Goal: Task Accomplishment & Management: Use online tool/utility

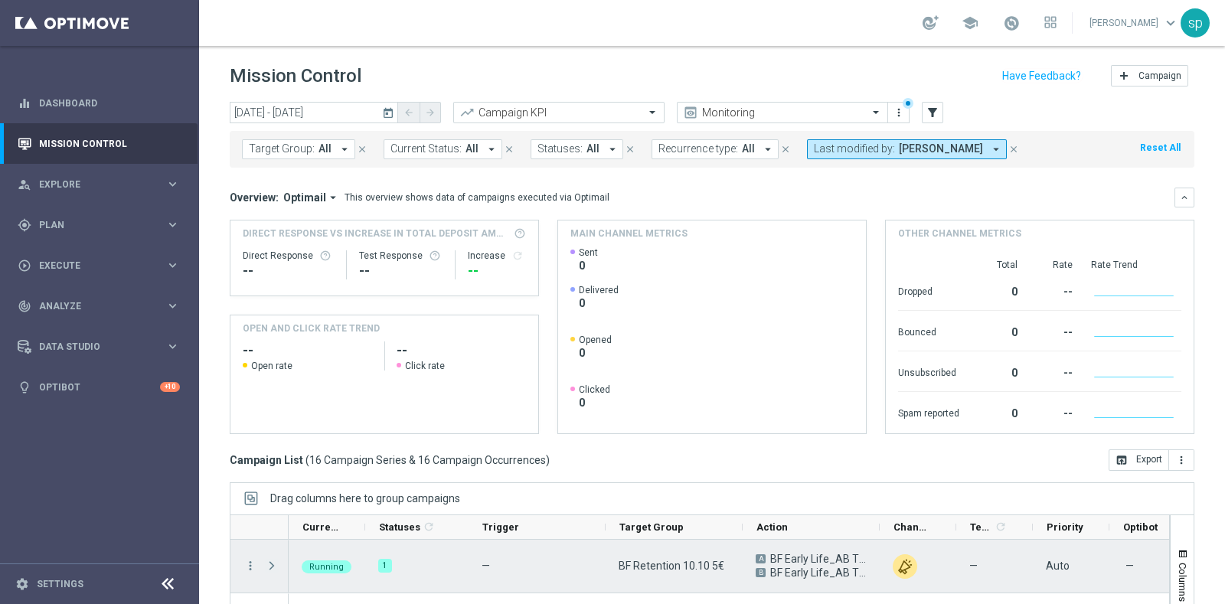
click at [268, 568] on span "Press SPACE to select this row." at bounding box center [272, 566] width 14 height 12
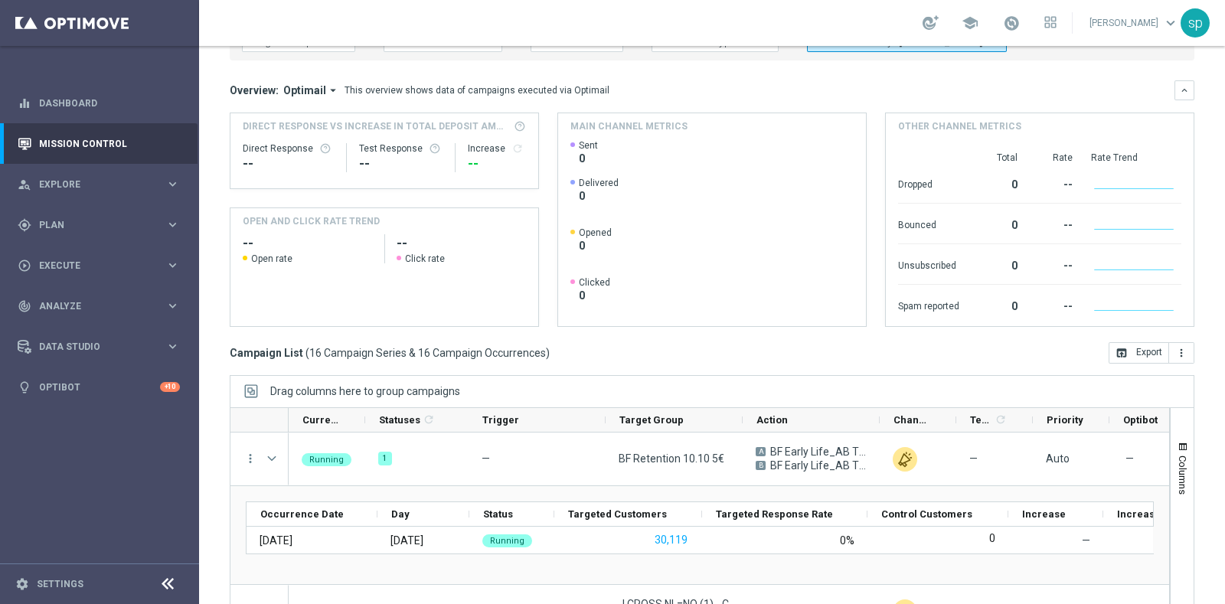
scroll to position [115, 0]
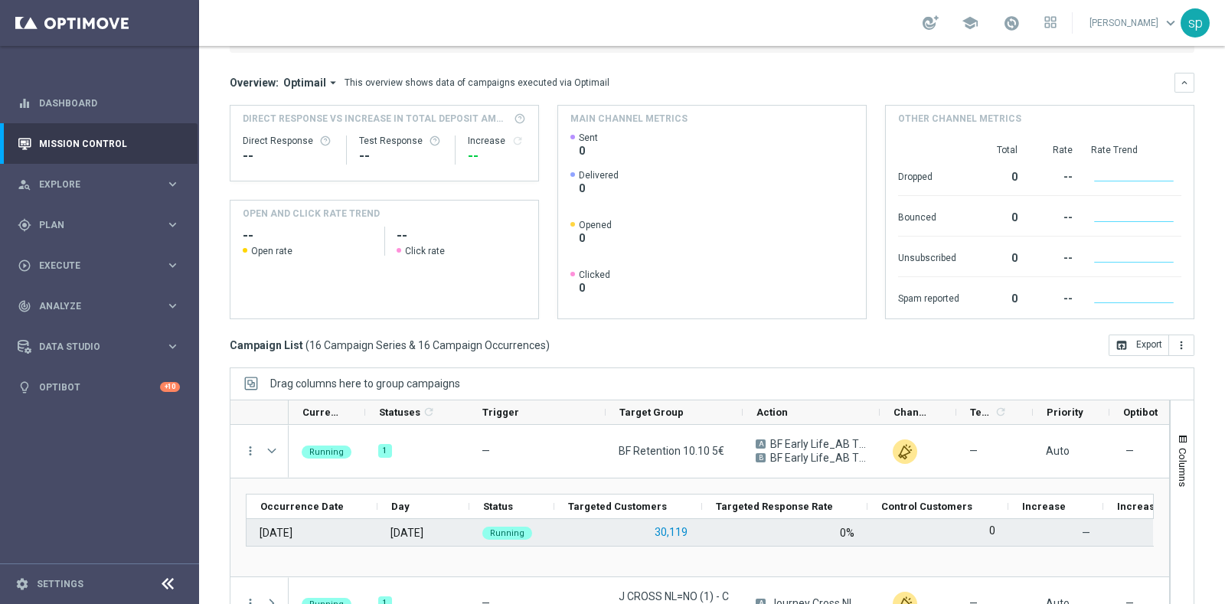
click at [679, 528] on button "30,119" at bounding box center [671, 532] width 36 height 19
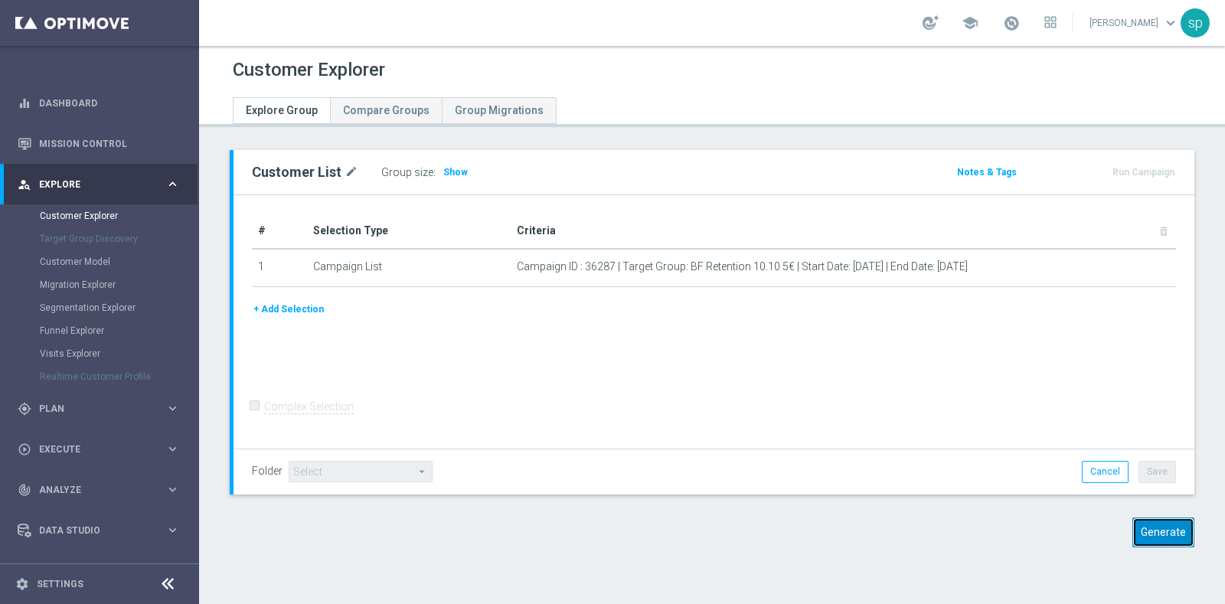
click at [1149, 521] on button "Generate" at bounding box center [1164, 533] width 62 height 30
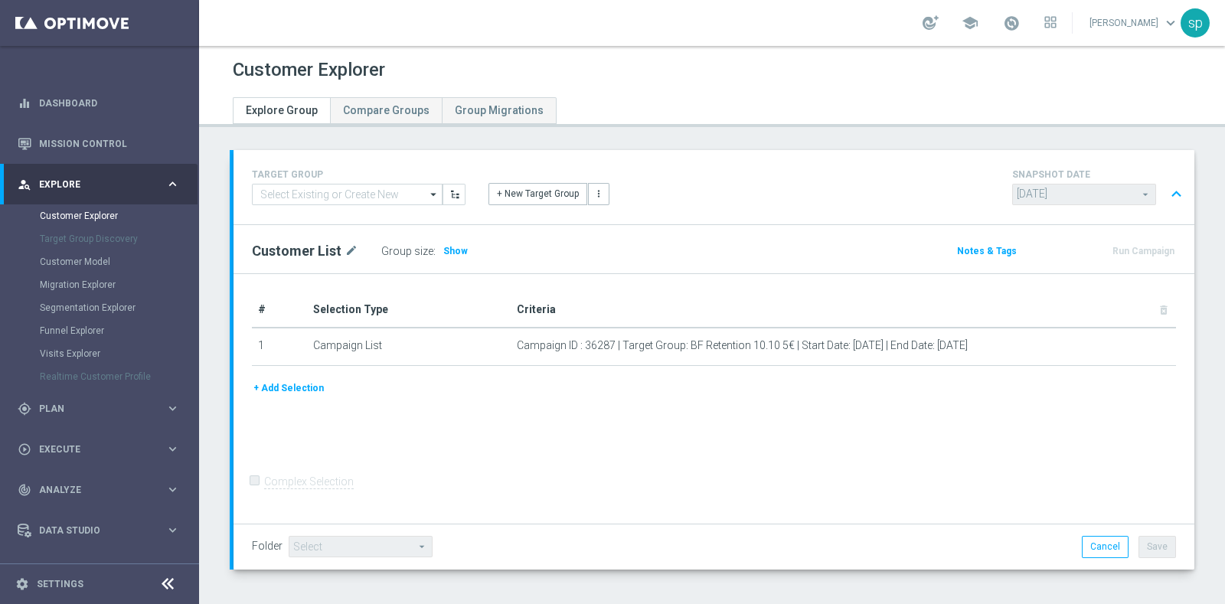
scroll to position [61, 0]
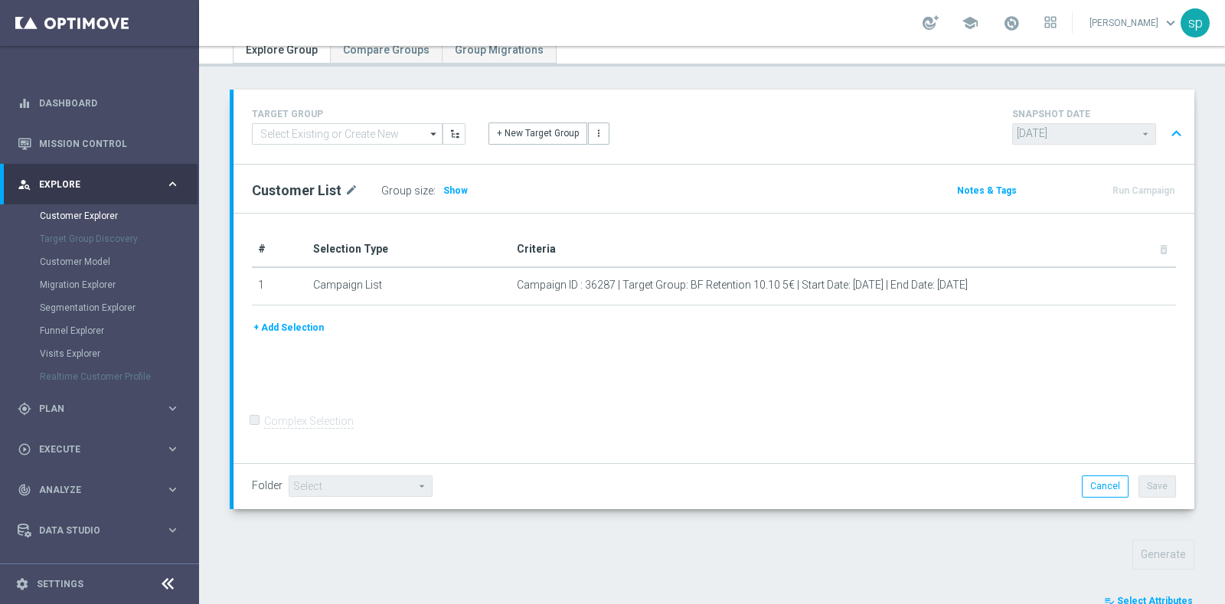
click at [1172, 597] on span "Select Attributes" at bounding box center [1155, 601] width 76 height 11
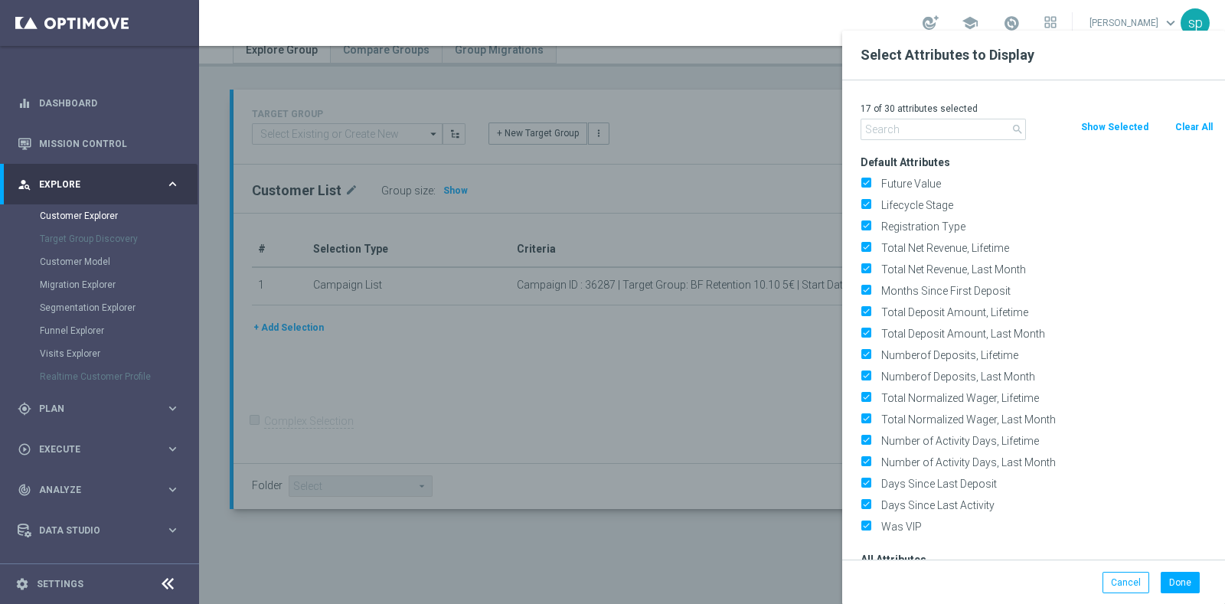
click at [1199, 129] on button "Clear All" at bounding box center [1194, 127] width 41 height 17
checkbox input "false"
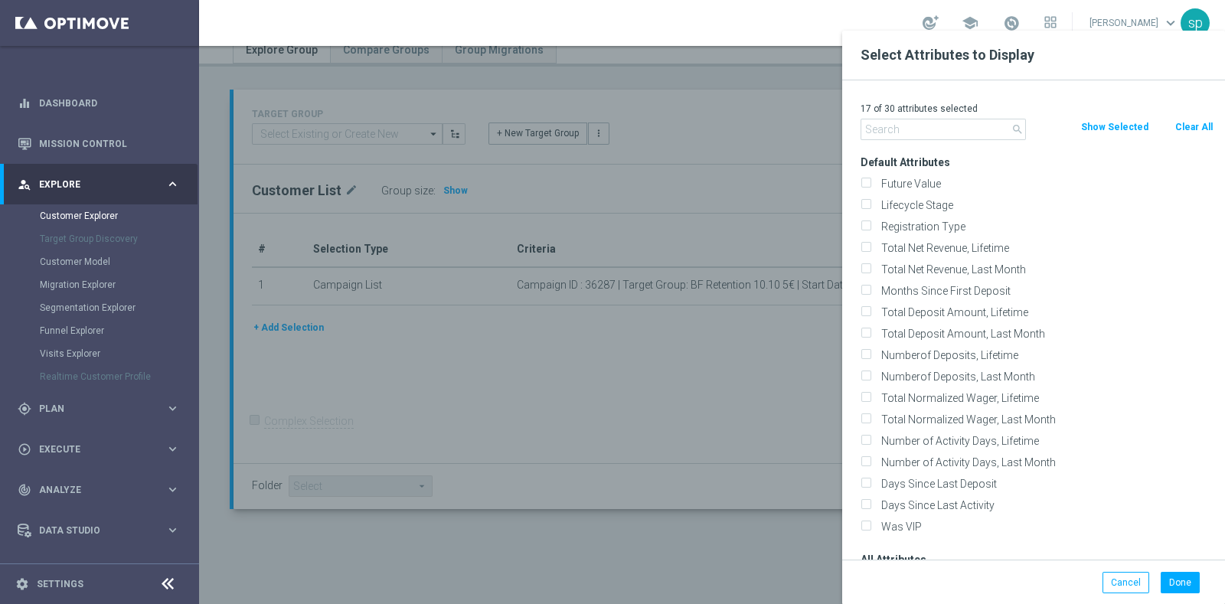
checkbox input "false"
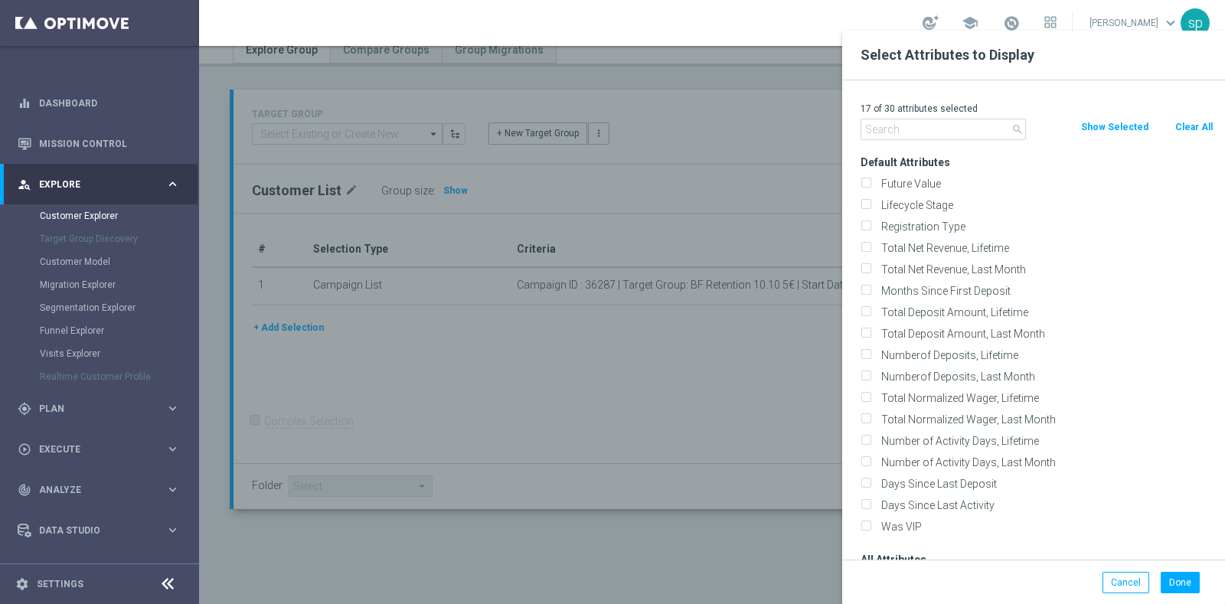
checkbox input "false"
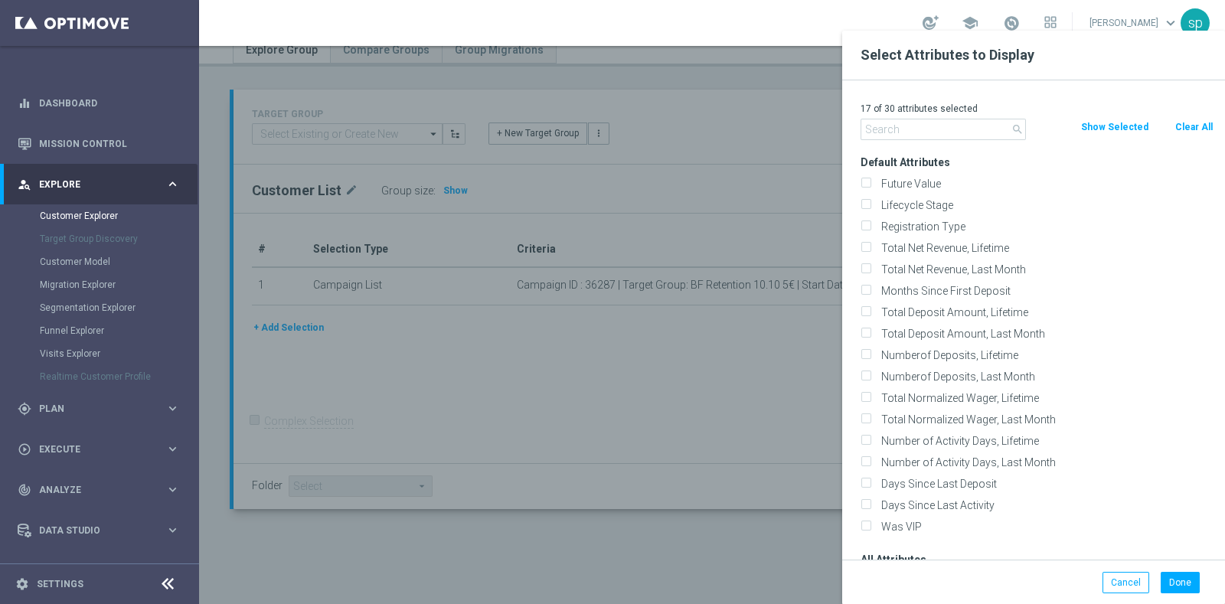
checkbox input "false"
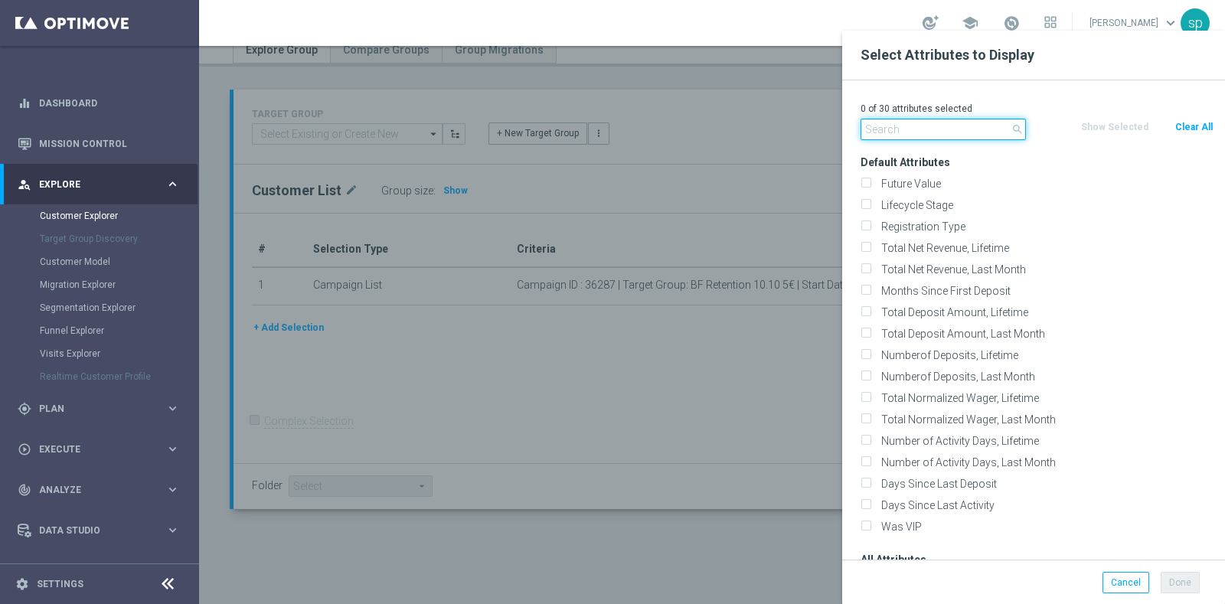
click at [973, 130] on input "text" at bounding box center [943, 129] width 165 height 21
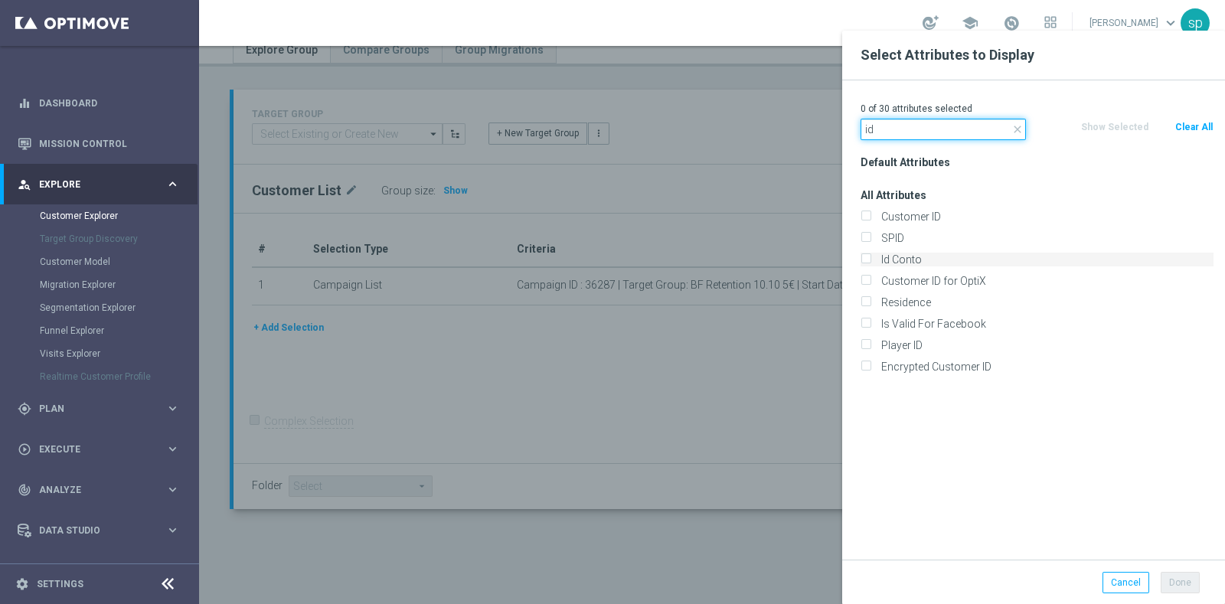
type input "id"
click at [936, 254] on label "Id Conto" at bounding box center [1045, 260] width 338 height 14
click at [871, 257] on input "Id Conto" at bounding box center [866, 262] width 10 height 10
checkbox input "true"
click at [931, 121] on input "id" at bounding box center [943, 129] width 165 height 21
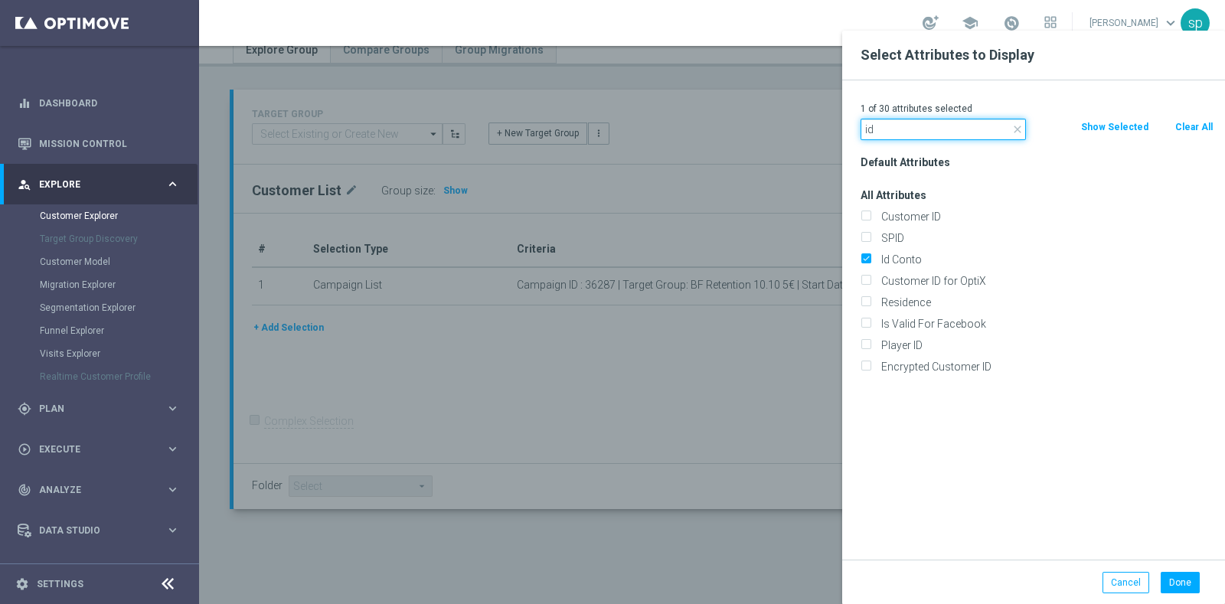
type input "i"
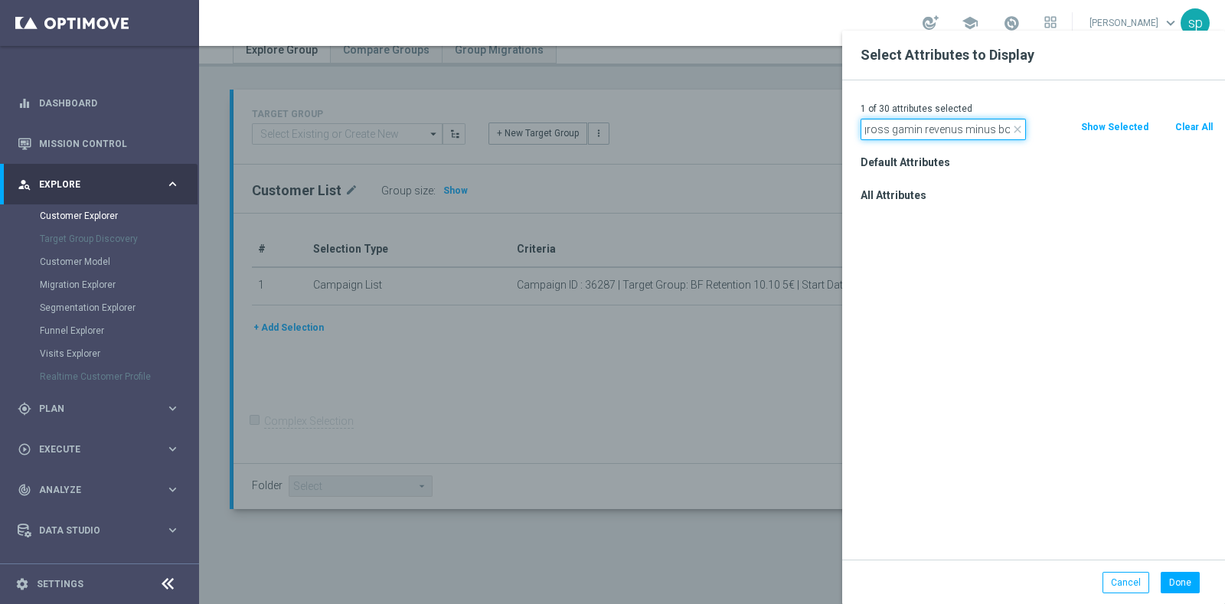
scroll to position [0, 0]
type input "gross gaming revenue minus"
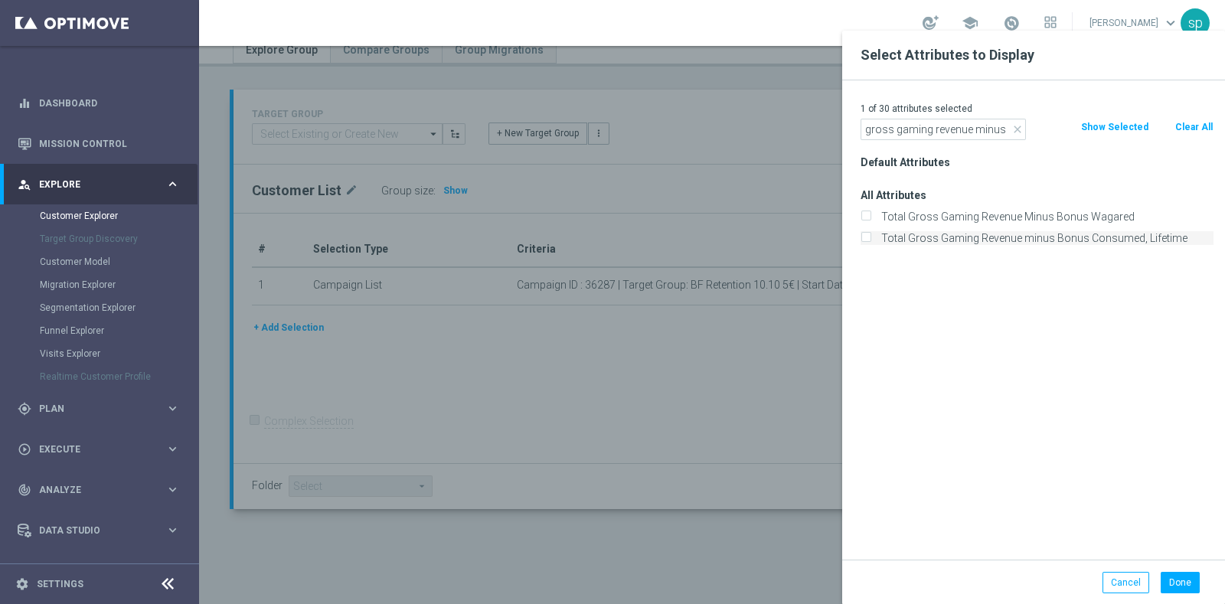
click at [1078, 239] on label "Total Gross Gaming Revenue minus Bonus Consumed, Lifetime" at bounding box center [1045, 238] width 338 height 14
click at [871, 239] on input "Total Gross Gaming Revenue minus Bonus Consumed, Lifetime" at bounding box center [866, 240] width 10 height 10
checkbox input "true"
click at [1180, 577] on button "Done" at bounding box center [1180, 582] width 39 height 21
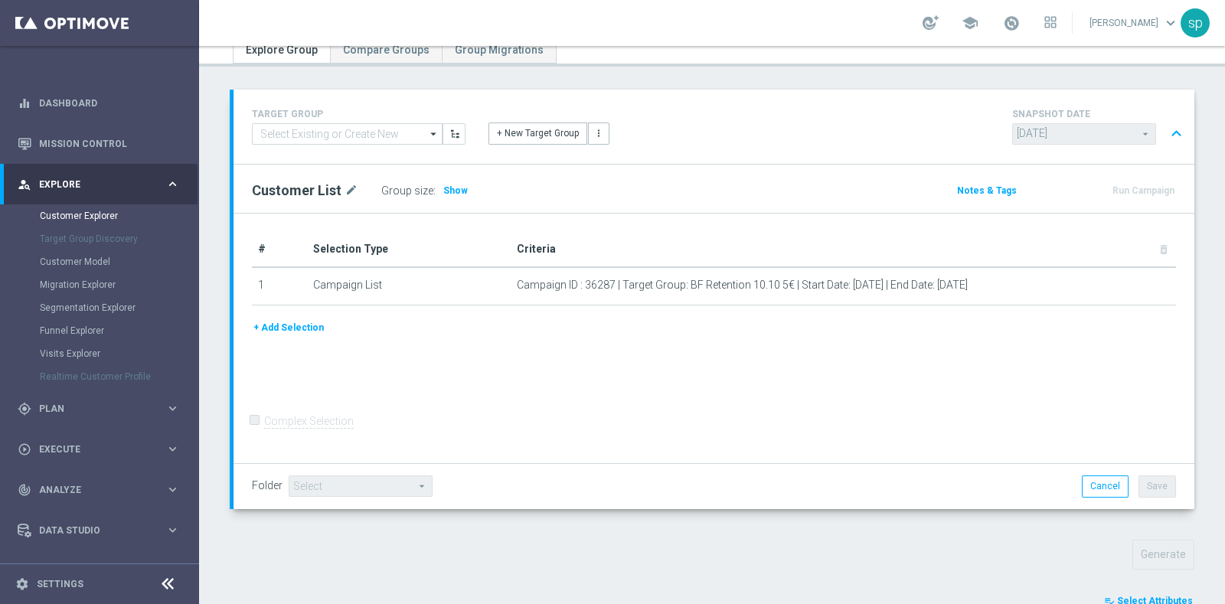
type input "Search"
click at [1164, 597] on span "Select Attributes" at bounding box center [1155, 601] width 76 height 11
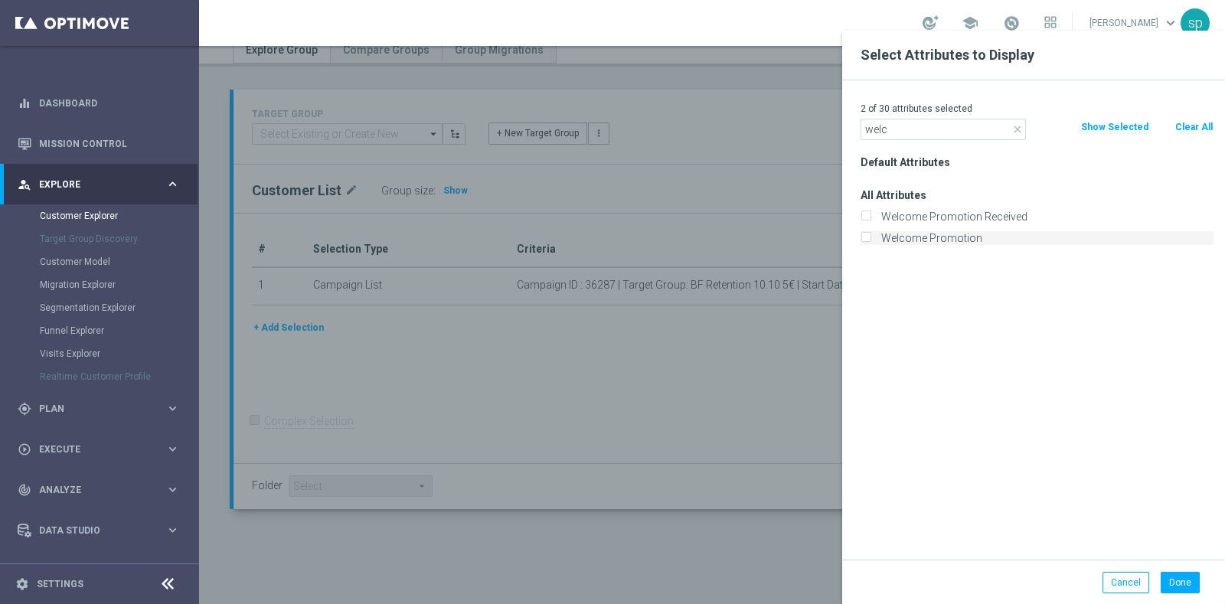
type input "welc"
click at [996, 242] on label "Welcome Promotion" at bounding box center [1045, 238] width 338 height 14
click at [871, 242] on input "Welcome Promotion" at bounding box center [866, 240] width 10 height 10
checkbox input "true"
click at [1183, 593] on button "Done" at bounding box center [1180, 582] width 39 height 21
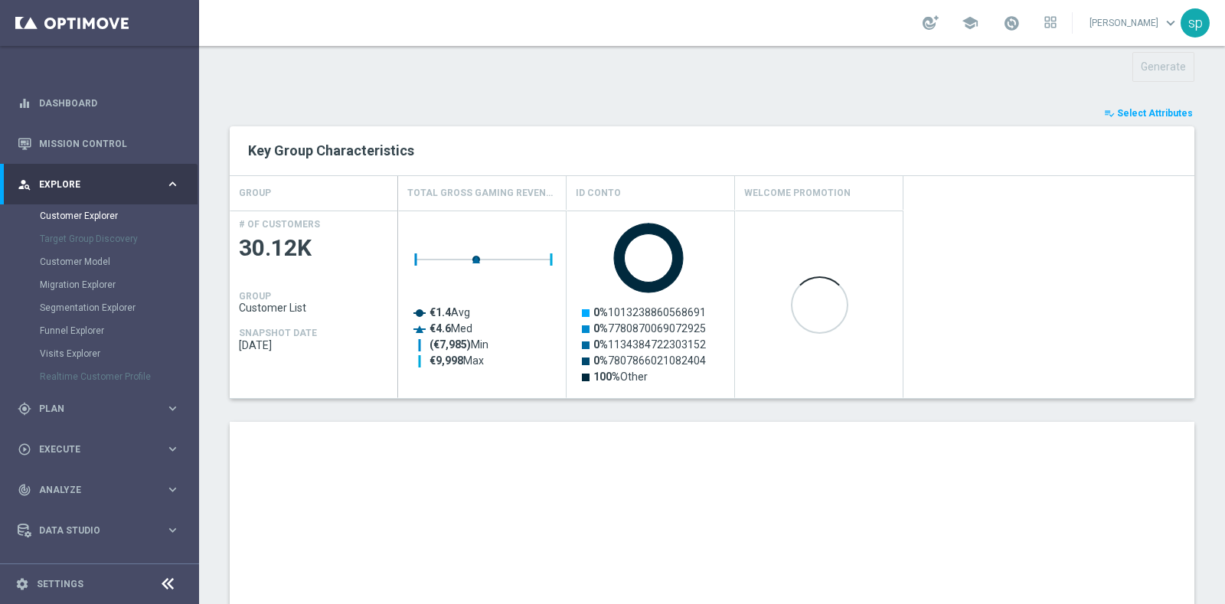
scroll to position [826, 0]
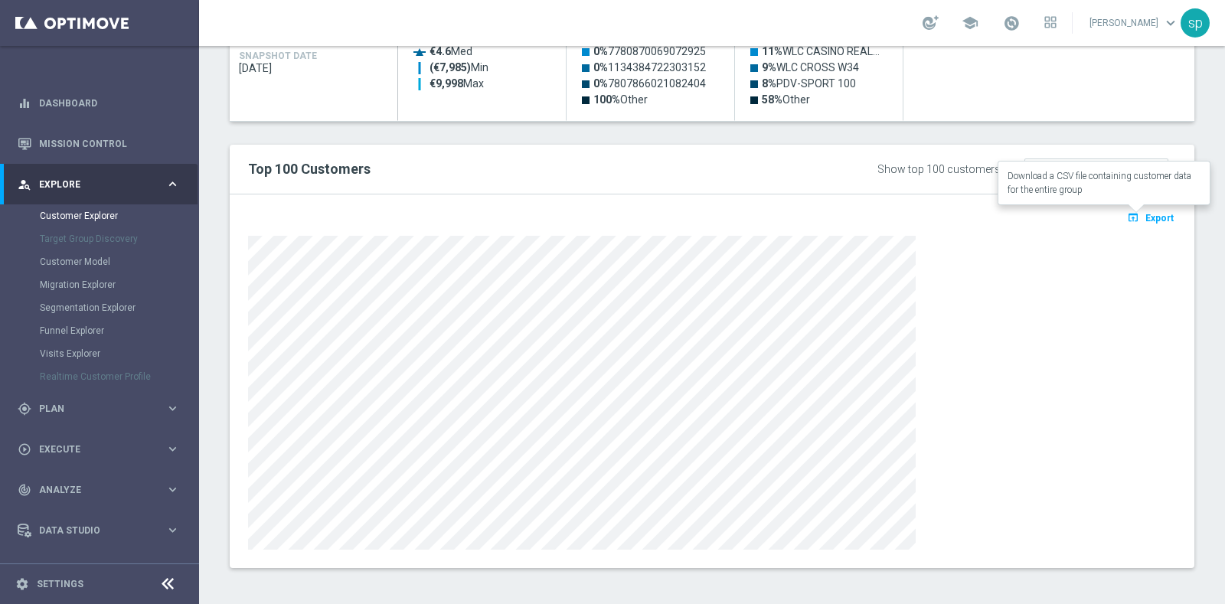
click at [1146, 213] on span "Export" at bounding box center [1160, 218] width 28 height 11
